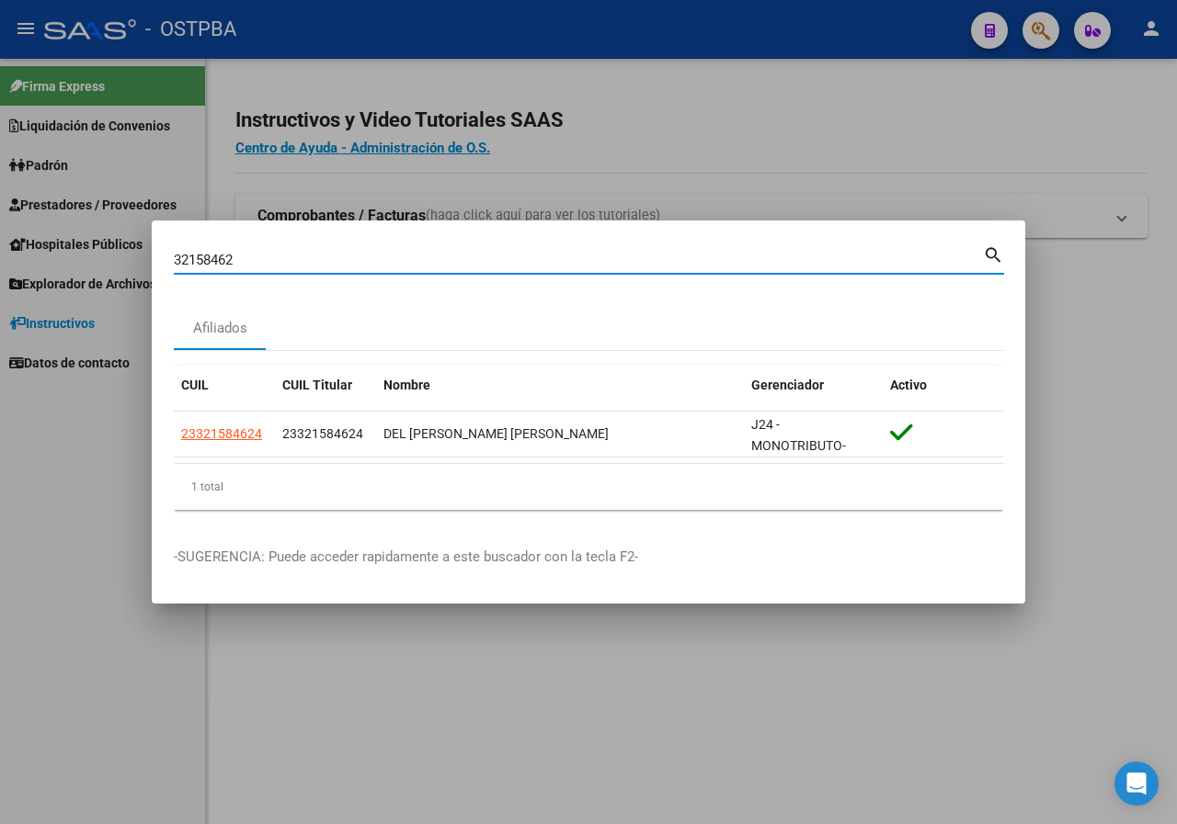
click at [286, 258] on input "32158462" at bounding box center [578, 260] width 809 height 17
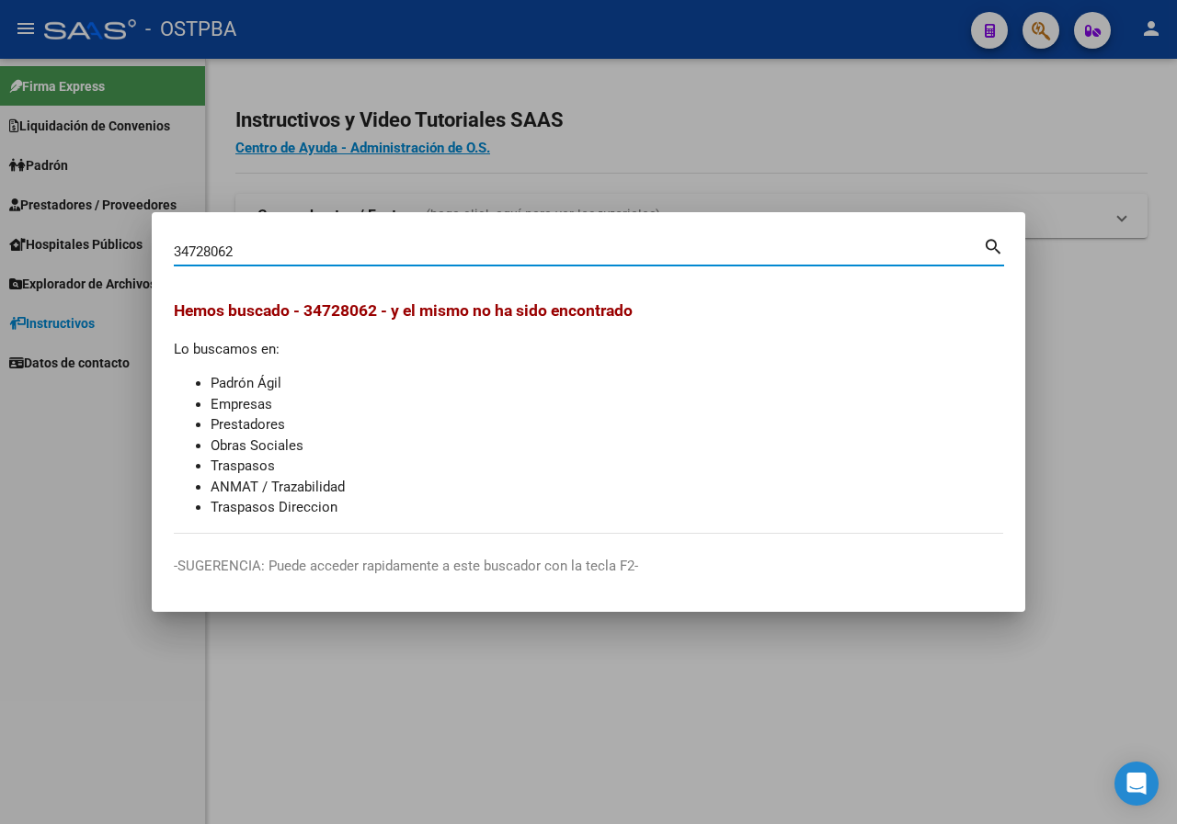
click at [290, 246] on input "34728062" at bounding box center [578, 252] width 809 height 17
paste input "22724708"
type input "22724708"
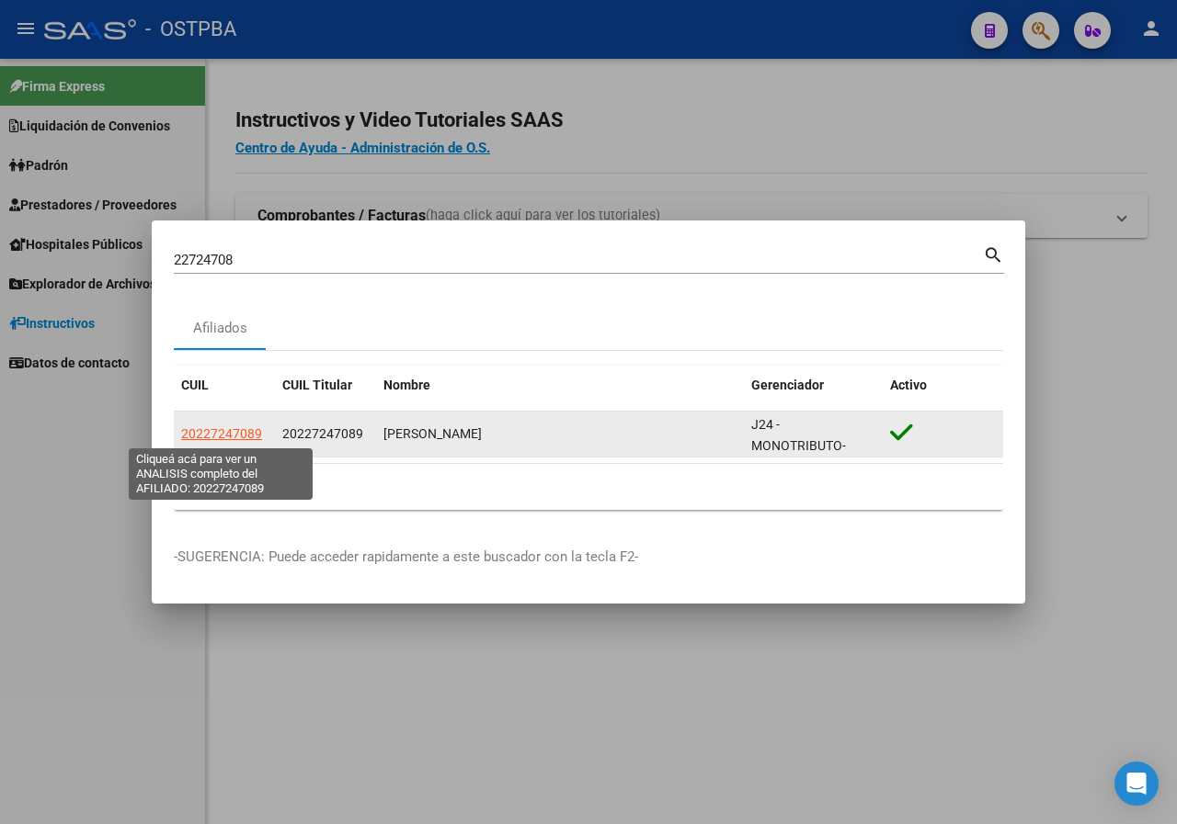
click at [247, 440] on span "20227247089" at bounding box center [221, 433] width 81 height 15
type textarea "20227247089"
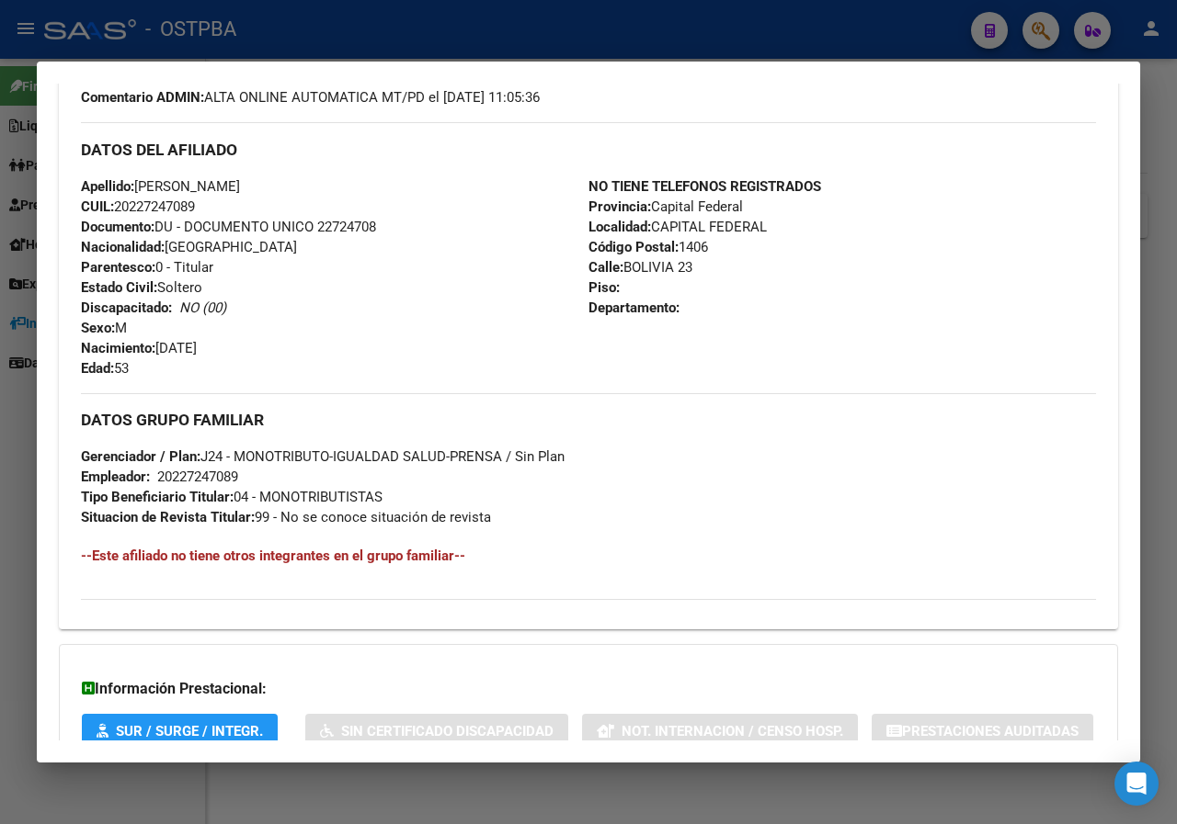
scroll to position [643, 0]
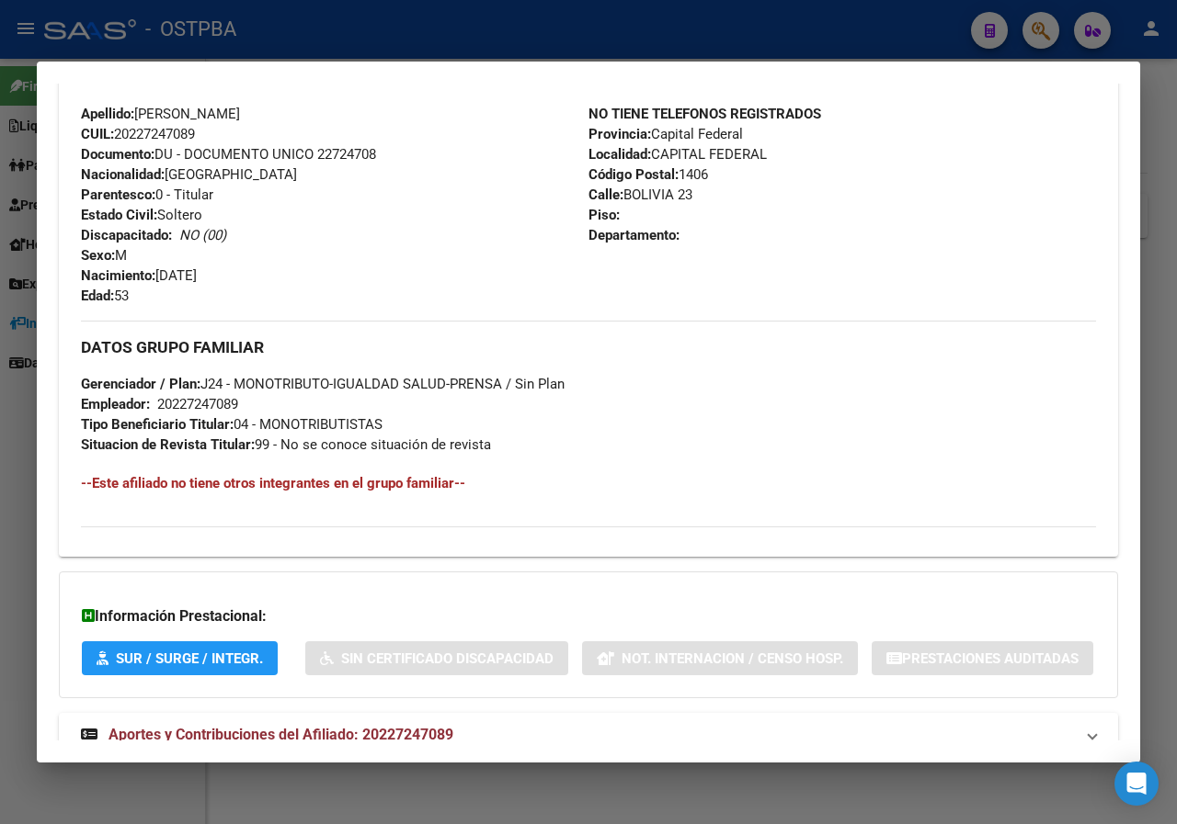
drag, startPoint x: 0, startPoint y: 445, endPoint x: 187, endPoint y: 113, distance: 380.7
click at [1, 439] on div at bounding box center [588, 412] width 1177 height 824
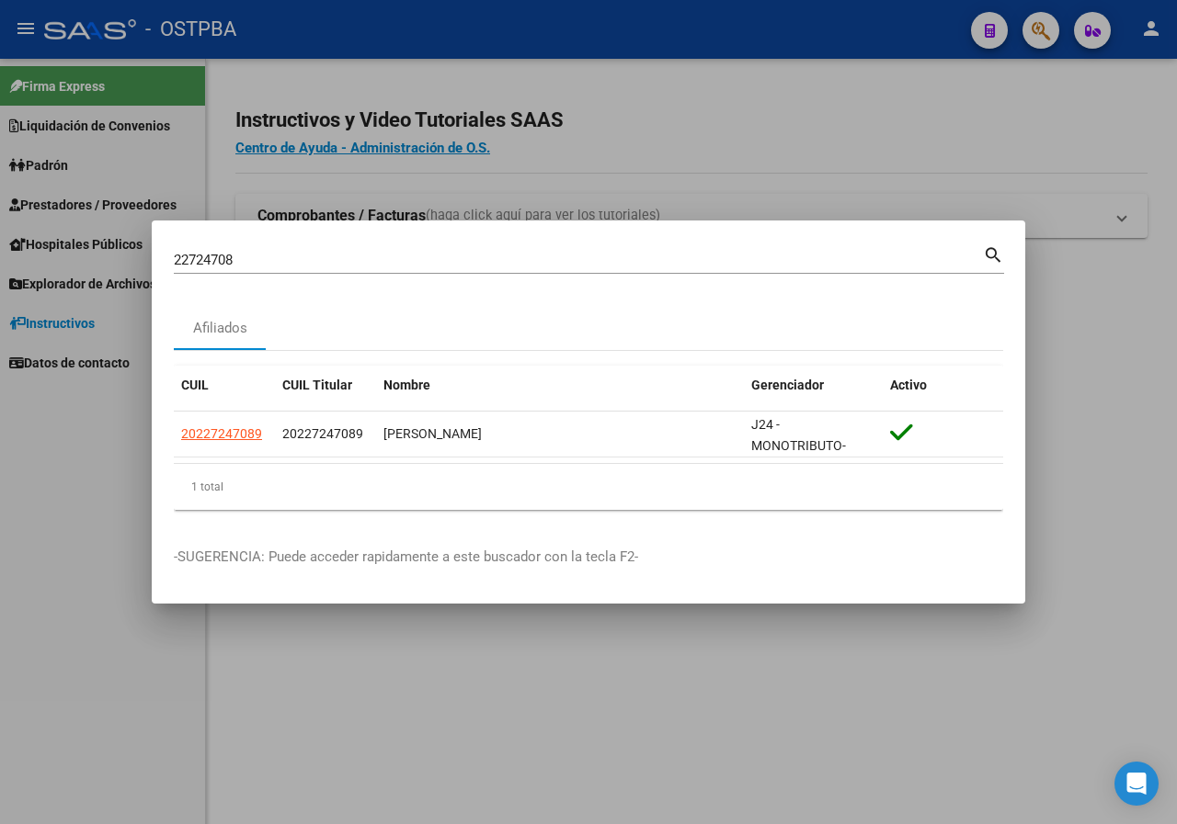
click at [241, 260] on input "22724708" at bounding box center [578, 260] width 809 height 17
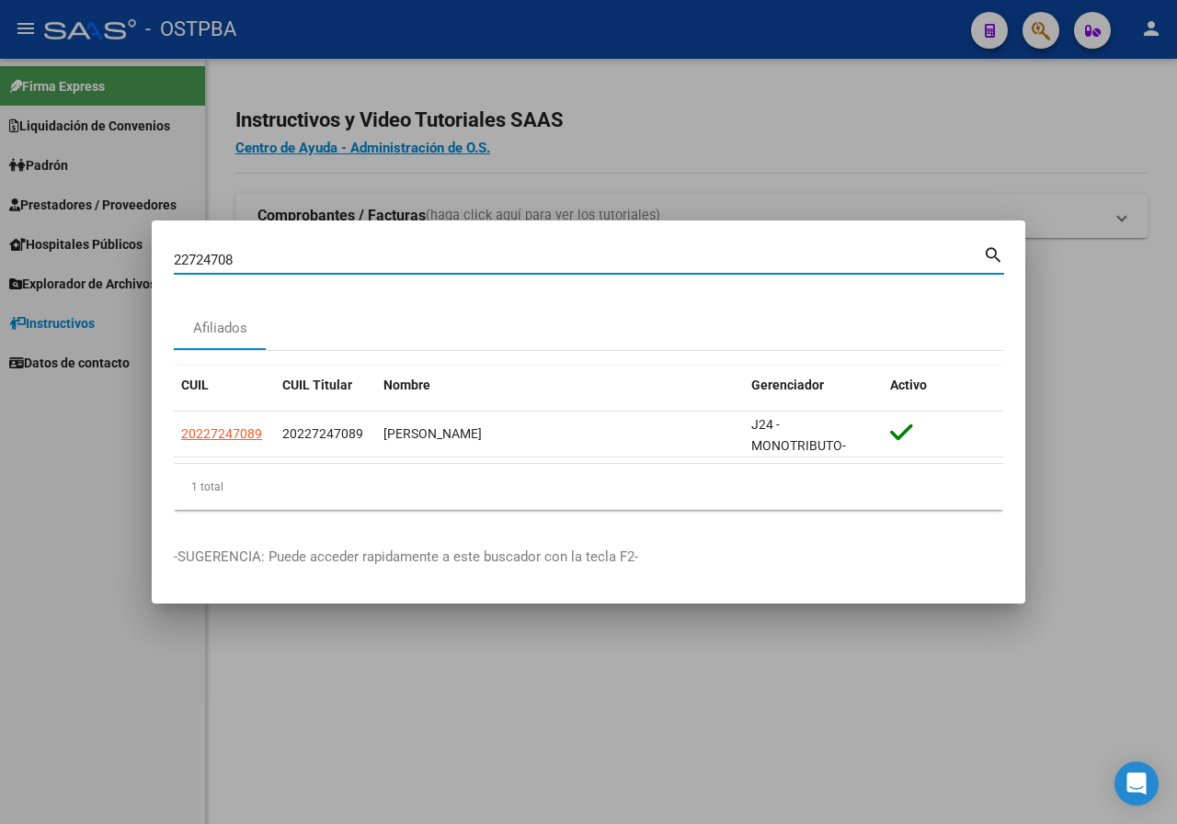
click at [241, 260] on input "22724708" at bounding box center [578, 260] width 809 height 17
paste input "9696239"
type input "29696239"
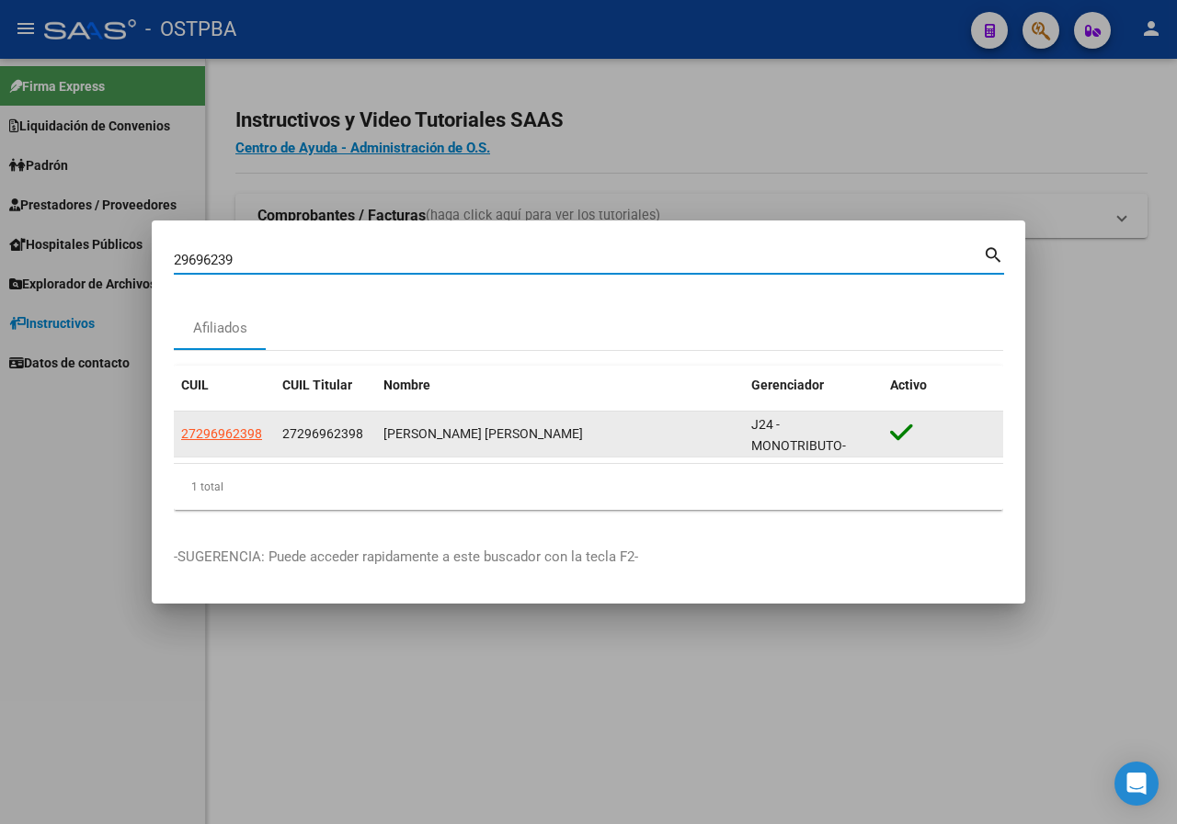
click at [228, 428] on span "27296962398" at bounding box center [221, 433] width 81 height 15
type textarea "27296962398"
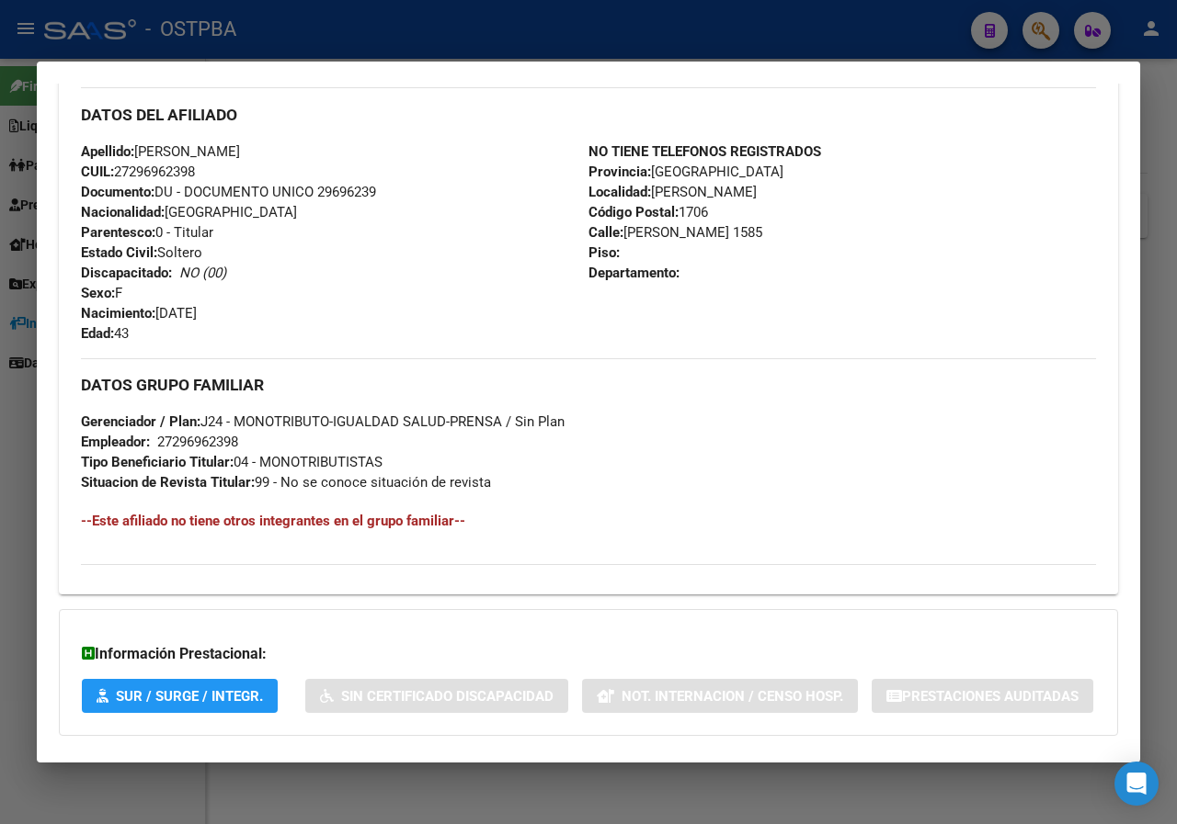
scroll to position [749, 0]
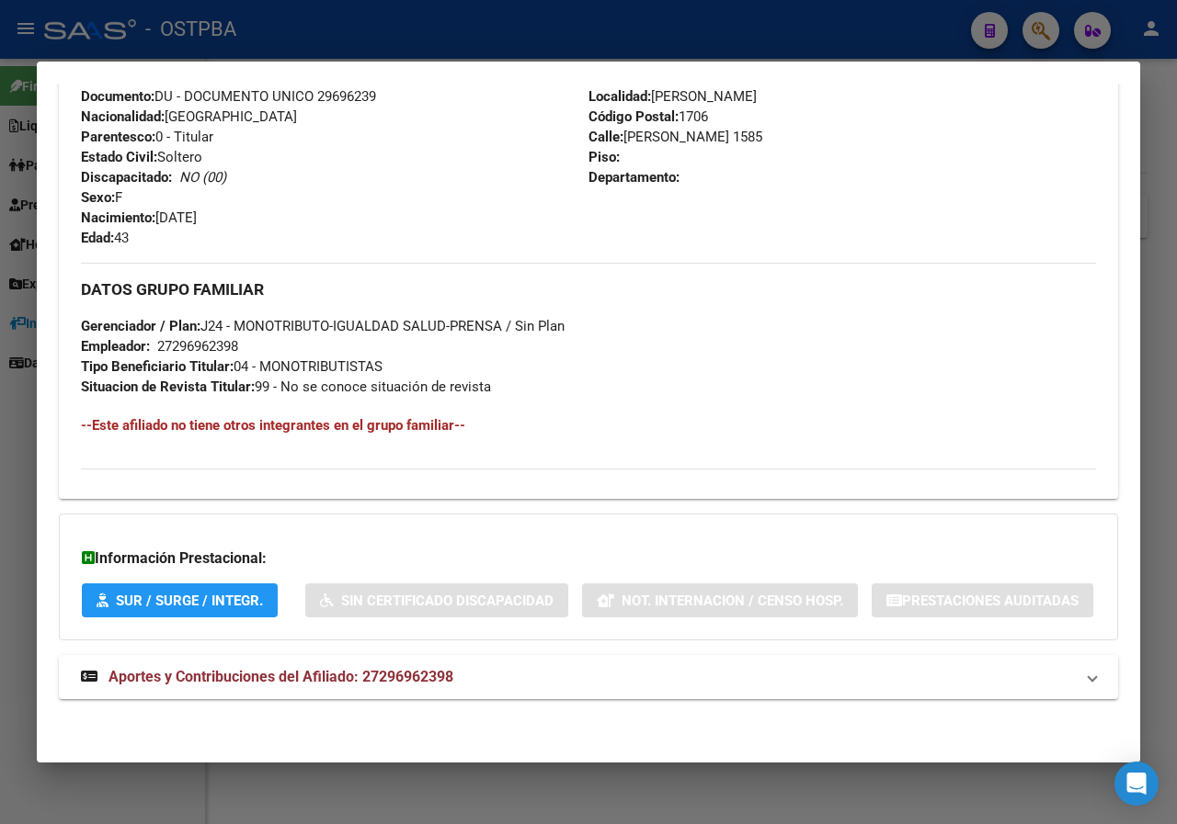
click at [0, 499] on div at bounding box center [588, 412] width 1177 height 824
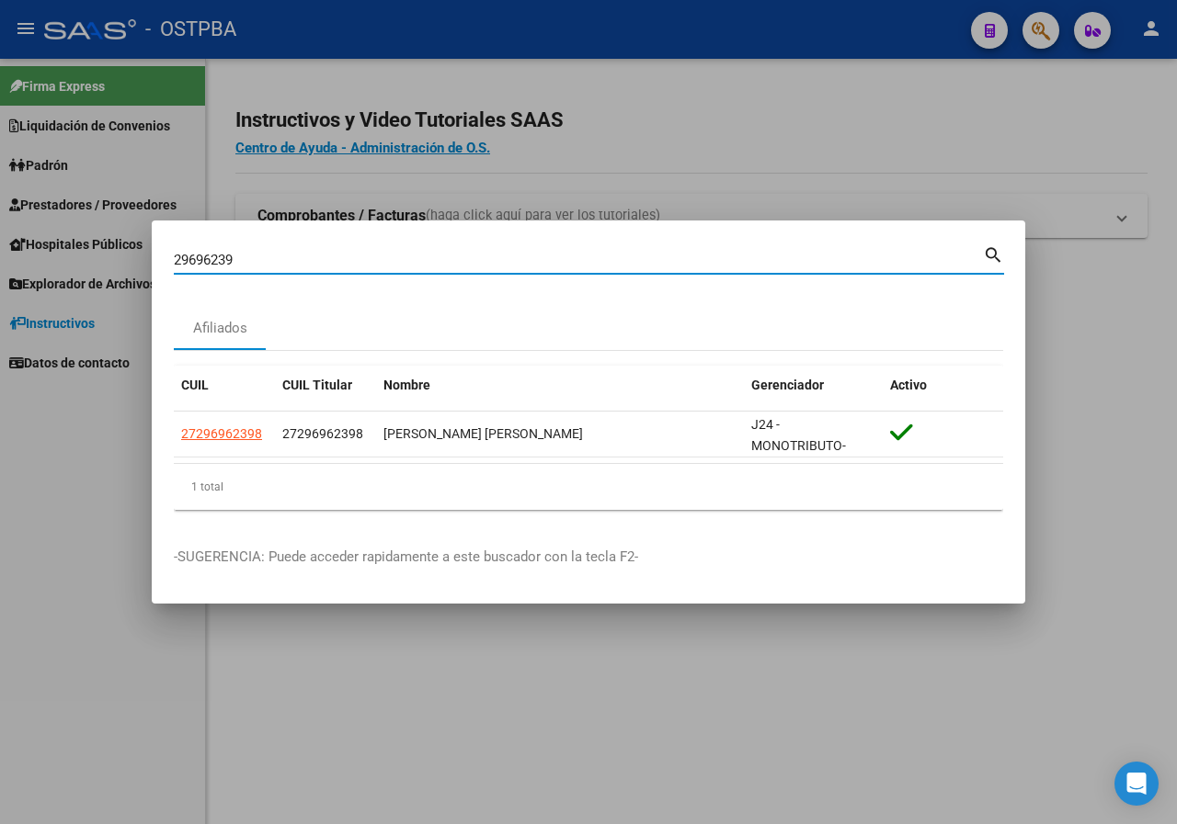
click at [251, 258] on input "29696239" at bounding box center [578, 260] width 809 height 17
paste input "2724708"
type input "22724708"
